Goal: Feedback & Contribution: Contribute content

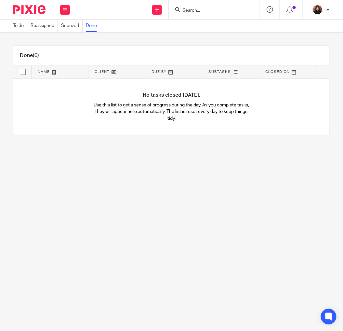
click at [192, 12] on input "Search" at bounding box center [211, 11] width 59 height 6
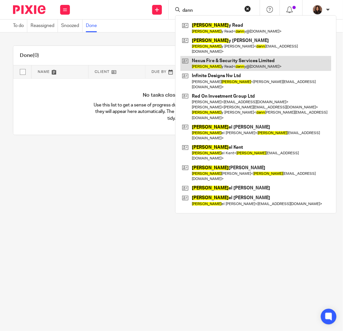
type input "dann"
click at [209, 57] on link at bounding box center [256, 63] width 151 height 15
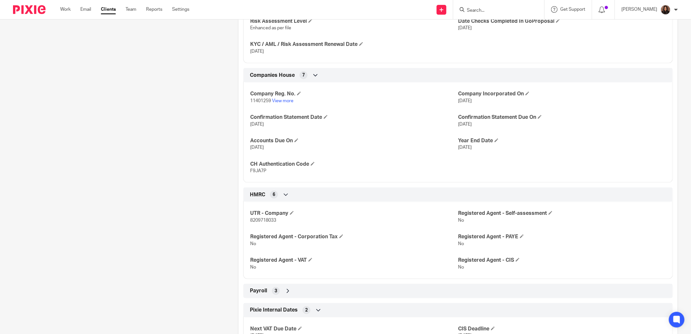
scroll to position [422, 0]
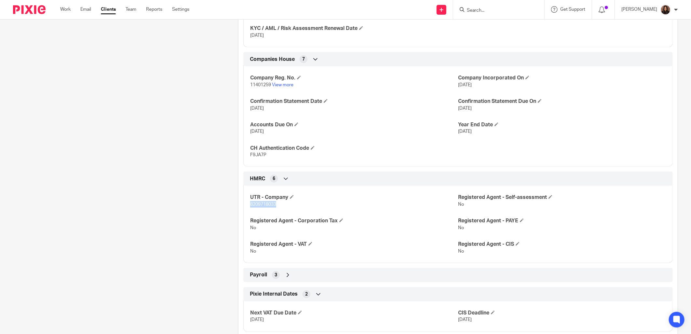
drag, startPoint x: 275, startPoint y: 204, endPoint x: 248, endPoint y: 205, distance: 27.0
click at [250, 205] on p "8209718033" at bounding box center [354, 204] width 208 height 7
copy span "8209718033"
click at [235, 183] on div "More details Client manager Dom Talbot Dom Talbot Adam Osman Dom Talbot Erica S…" at bounding box center [453, 75] width 450 height 855
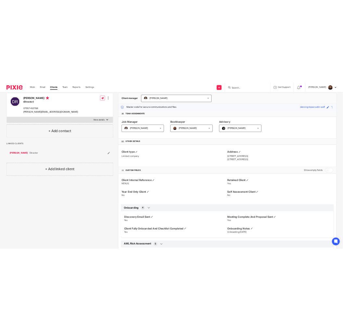
scroll to position [0, 0]
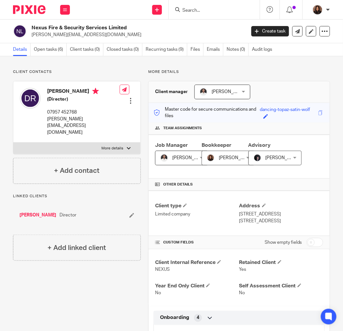
click at [194, 10] on input "Search" at bounding box center [211, 11] width 59 height 6
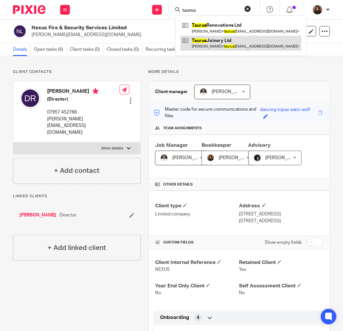
type input "taurus"
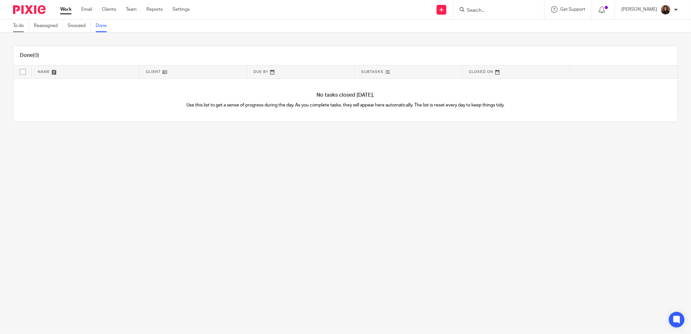
click at [24, 25] on link "To do" at bounding box center [21, 26] width 16 height 13
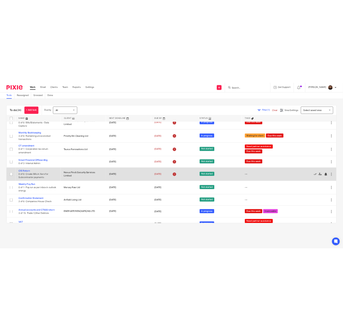
scroll to position [173, 0]
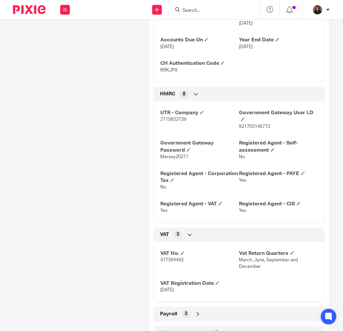
scroll to position [361, 0]
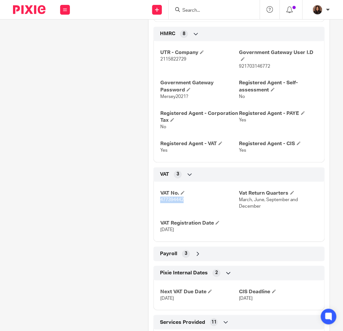
drag, startPoint x: 184, startPoint y: 199, endPoint x: 159, endPoint y: 200, distance: 25.4
click at [160, 200] on p "477394442" at bounding box center [199, 199] width 79 height 7
drag, startPoint x: 159, startPoint y: 200, endPoint x: 124, endPoint y: 188, distance: 36.6
click at [124, 188] on div "Client contacts James Cameron taurusjoinery@hotmail.com Edit contact Create cli…" at bounding box center [73, 94] width 135 height 773
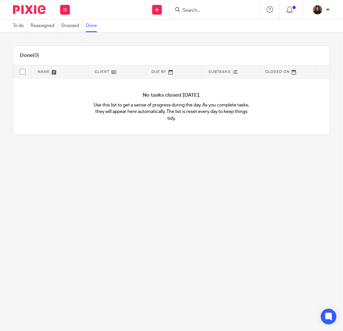
drag, startPoint x: 198, startPoint y: 8, endPoint x: 203, endPoint y: 8, distance: 5.5
click at [198, 8] on input "Search" at bounding box center [211, 11] width 59 height 6
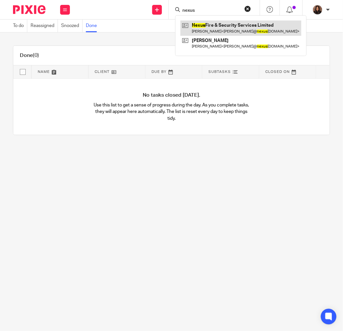
type input "nexus"
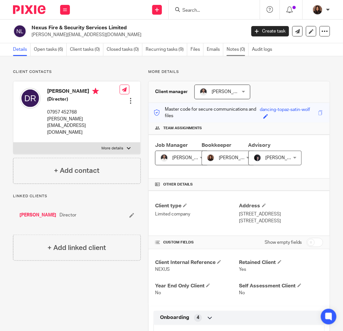
click at [241, 52] on link "Notes (0)" at bounding box center [238, 49] width 22 height 13
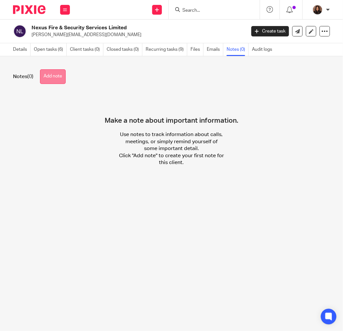
click at [52, 75] on button "Add note" at bounding box center [53, 76] width 26 height 15
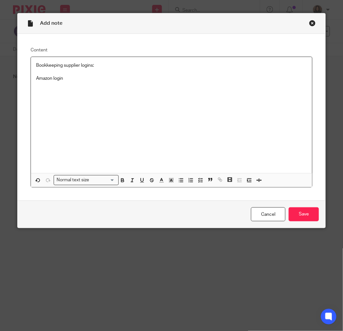
click at [54, 104] on div "Bookkeeping supplier logins: Amazon login" at bounding box center [172, 115] width 282 height 116
drag, startPoint x: 93, startPoint y: 66, endPoint x: 34, endPoint y: 66, distance: 59.2
click at [36, 66] on p "Bookkeeping supplier logins:" at bounding box center [171, 65] width 271 height 7
click at [122, 178] on icon "button" at bounding box center [123, 180] width 6 height 6
drag, startPoint x: 63, startPoint y: 80, endPoint x: 31, endPoint y: 80, distance: 32.2
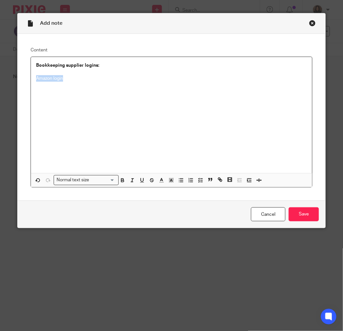
click at [31, 80] on div "Bookkeeping supplier logins: Amazon login" at bounding box center [172, 115] width 282 height 116
click at [139, 181] on icon "button" at bounding box center [142, 180] width 6 height 6
click at [66, 77] on p "Amazon login" at bounding box center [171, 78] width 271 height 7
click at [72, 91] on p "Username/email -" at bounding box center [171, 91] width 271 height 7
click at [76, 92] on p "Username/email -" at bounding box center [171, 91] width 271 height 7
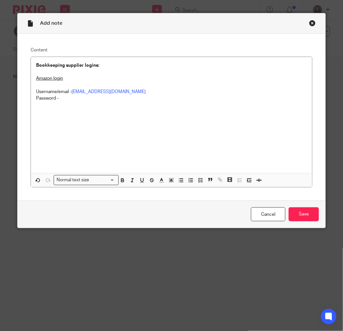
click at [61, 99] on p "Password -" at bounding box center [171, 98] width 271 height 7
drag, startPoint x: 56, startPoint y: 112, endPoint x: 34, endPoint y: 112, distance: 22.4
click at [36, 112] on p "CEF login" at bounding box center [171, 111] width 271 height 7
click at [139, 181] on icon "button" at bounding box center [142, 180] width 6 height 6
click at [59, 112] on p "CEF login" at bounding box center [171, 111] width 271 height 7
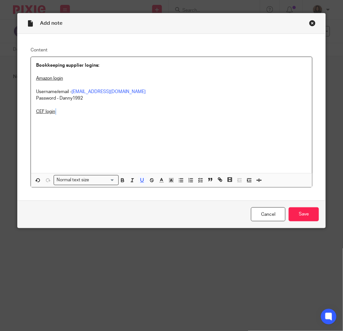
click at [56, 114] on p "CEF login" at bounding box center [171, 111] width 271 height 7
click at [72, 126] on p "Username/email -" at bounding box center [171, 124] width 271 height 7
click at [59, 132] on p "Password -" at bounding box center [171, 131] width 271 height 7
click at [304, 215] on input "Save" at bounding box center [304, 214] width 30 height 14
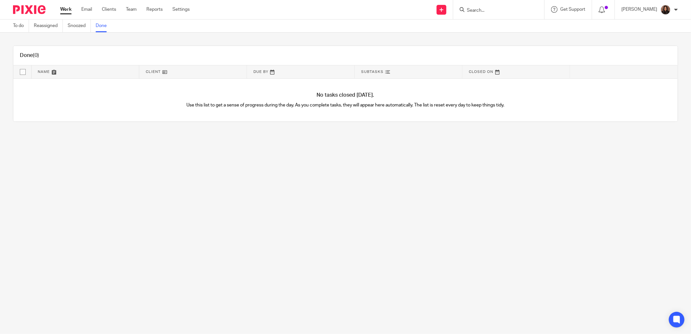
click at [482, 8] on input "Search" at bounding box center [495, 11] width 59 height 6
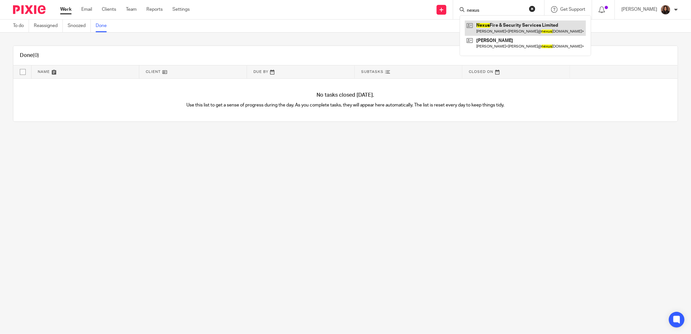
type input "nexus"
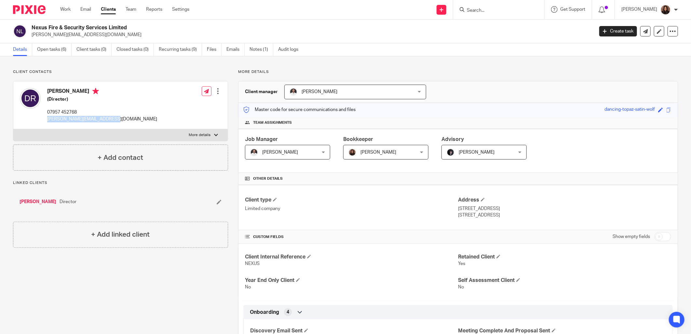
drag, startPoint x: 108, startPoint y: 118, endPoint x: 47, endPoint y: 121, distance: 61.5
click at [47, 121] on div "Danny Read (Director) 07957 452768 danny@nexusfiresecurity.com" at bounding box center [88, 105] width 137 height 41
copy p "[PERSON_NAME][EMAIL_ADDRESS][DOMAIN_NAME]"
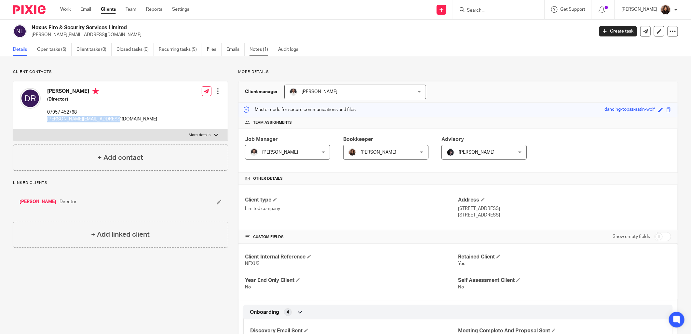
click at [257, 46] on link "Notes (1)" at bounding box center [261, 49] width 24 height 13
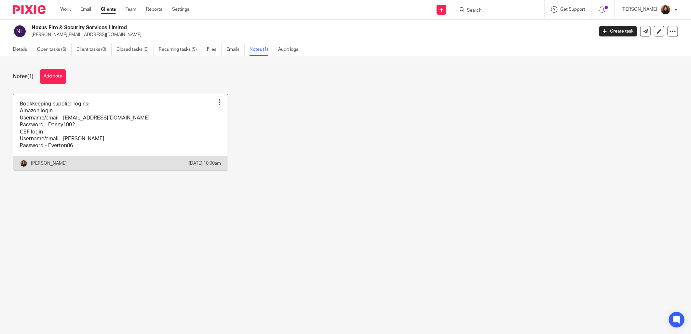
click at [216, 100] on div at bounding box center [219, 102] width 7 height 7
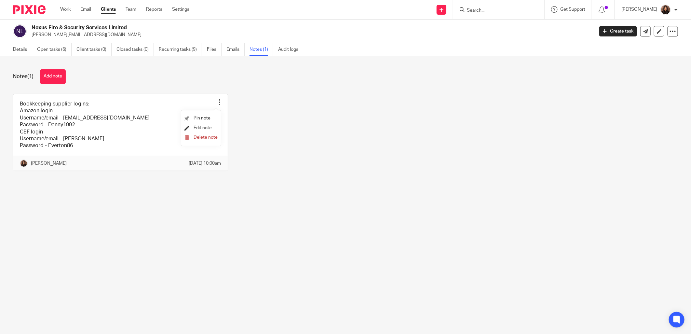
click at [200, 126] on span "Edit note" at bounding box center [203, 128] width 18 height 5
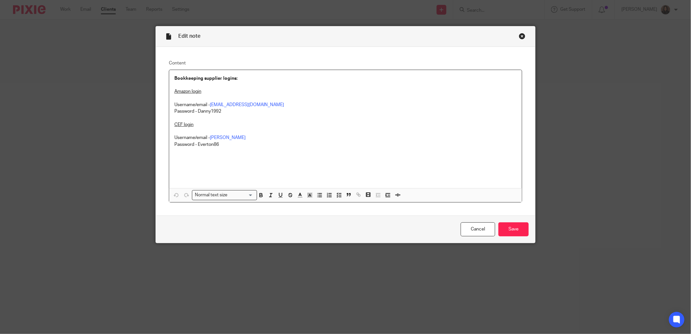
click at [248, 141] on p "Password - Everton86" at bounding box center [345, 144] width 342 height 7
click at [252, 137] on p "Username/email - danny@nexusfire" at bounding box center [345, 137] width 342 height 7
click at [223, 142] on p "Password - Everton86" at bounding box center [345, 144] width 342 height 7
click at [230, 167] on div "Bookkeeping supplier logins: Amazon login Username/email - dannyread1986@hotmai…" at bounding box center [345, 129] width 353 height 118
click at [515, 228] on input "Save" at bounding box center [513, 229] width 30 height 14
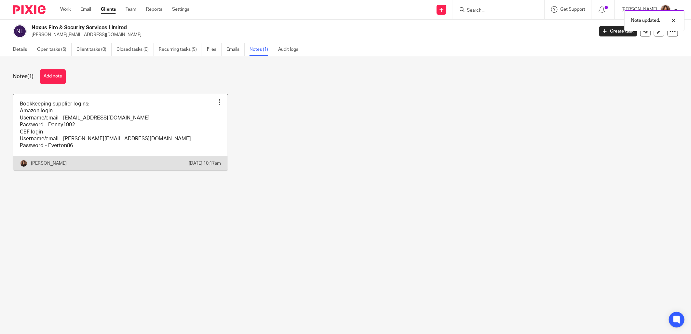
click at [141, 121] on link at bounding box center [120, 132] width 214 height 76
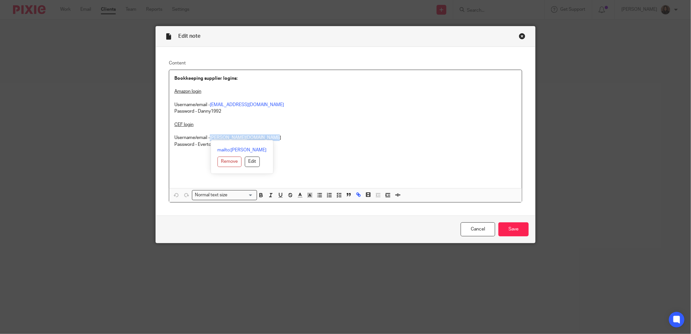
drag, startPoint x: 272, startPoint y: 138, endPoint x: 208, endPoint y: 139, distance: 63.8
click at [208, 139] on p "Username/email - danny@nexusfire security.com" at bounding box center [345, 137] width 342 height 7
click at [515, 228] on input "Save" at bounding box center [513, 229] width 30 height 14
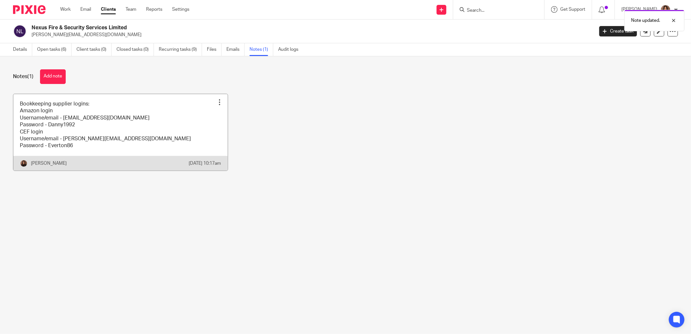
click at [70, 131] on link at bounding box center [120, 132] width 214 height 76
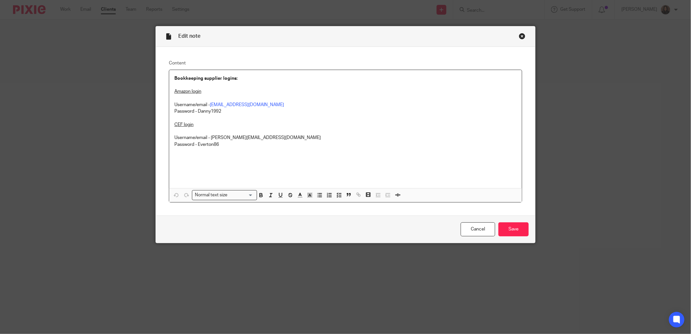
click at [272, 137] on p "Username/email - [PERSON_NAME][EMAIL_ADDRESS][DOMAIN_NAME]" at bounding box center [345, 137] width 342 height 7
click at [509, 228] on input "Save" at bounding box center [513, 229] width 30 height 14
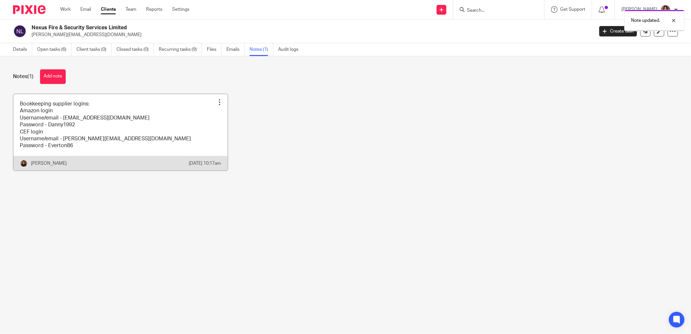
click at [87, 121] on link at bounding box center [120, 132] width 214 height 76
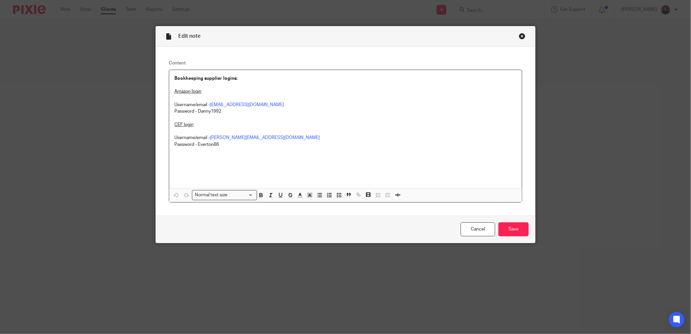
click at [519, 36] on div "Close this dialog window" at bounding box center [522, 36] width 7 height 7
